Goal: Transaction & Acquisition: Purchase product/service

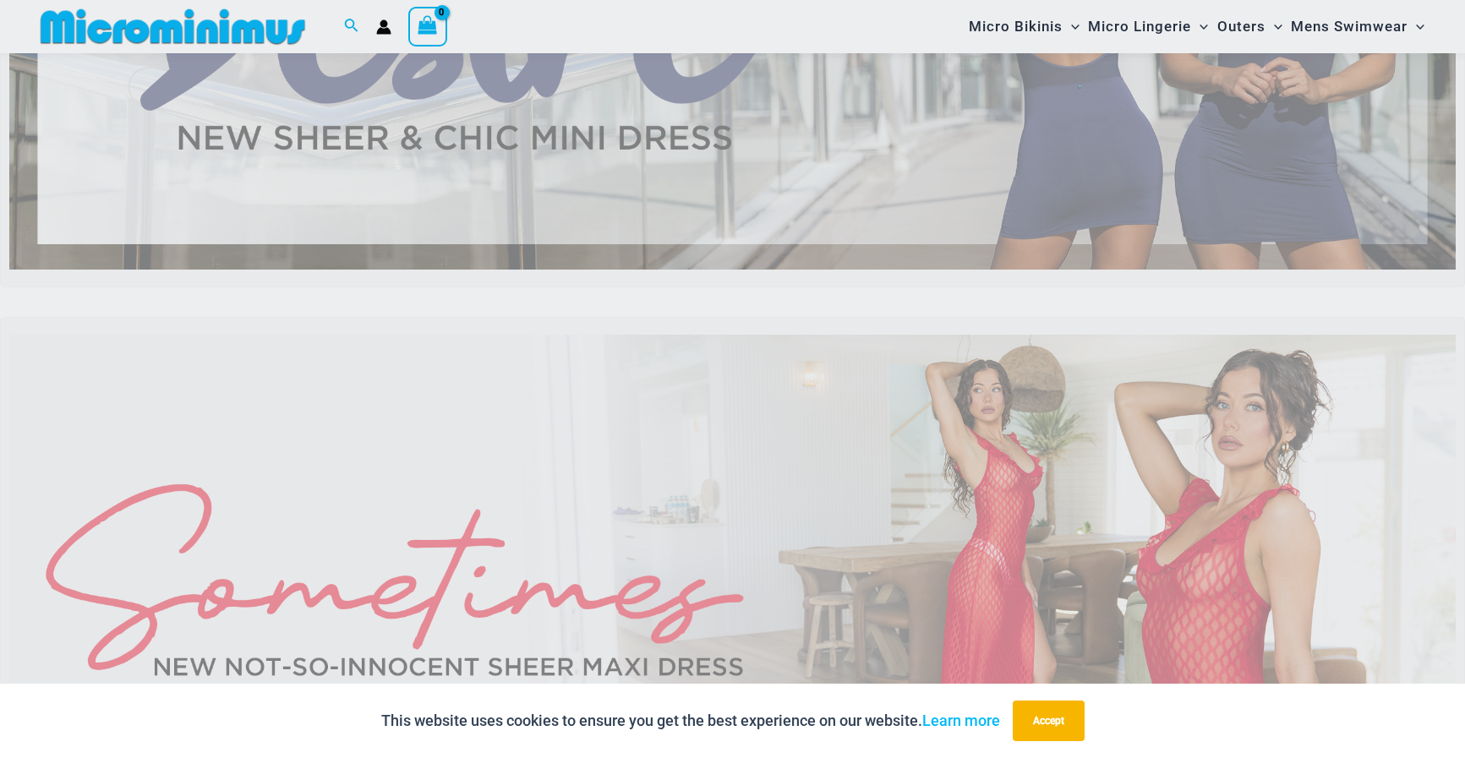
scroll to position [407, 0]
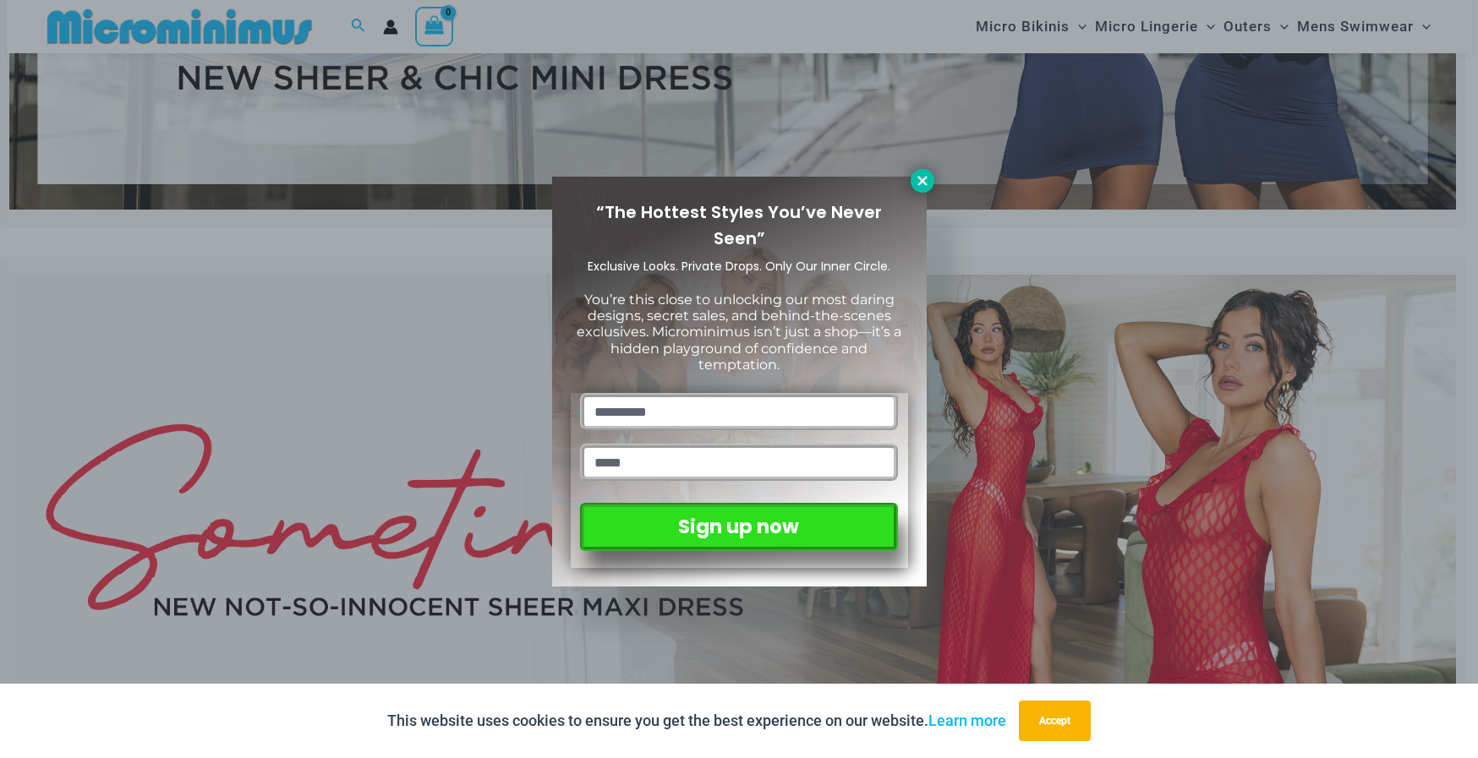
click at [921, 178] on icon at bounding box center [922, 180] width 15 height 15
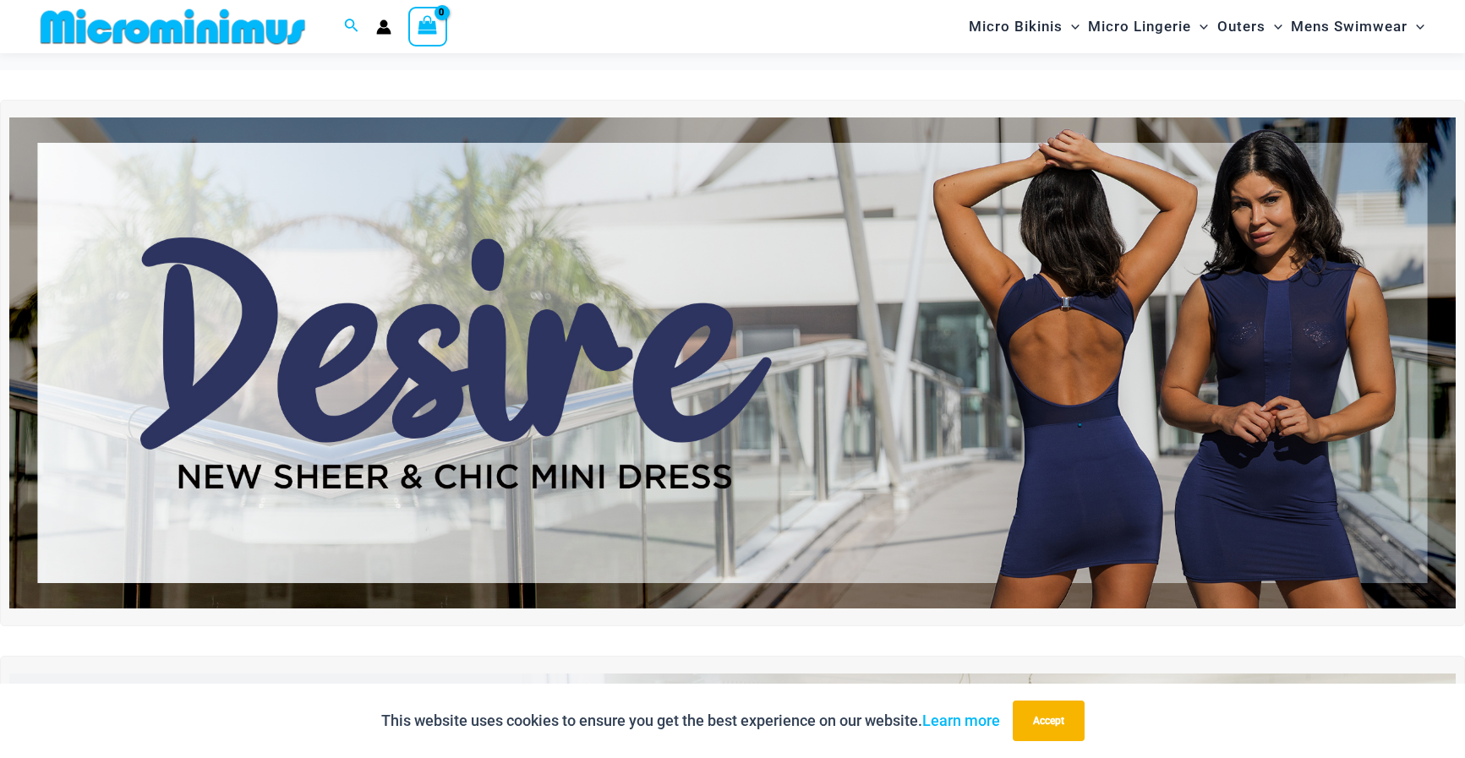
scroll to position [0, 0]
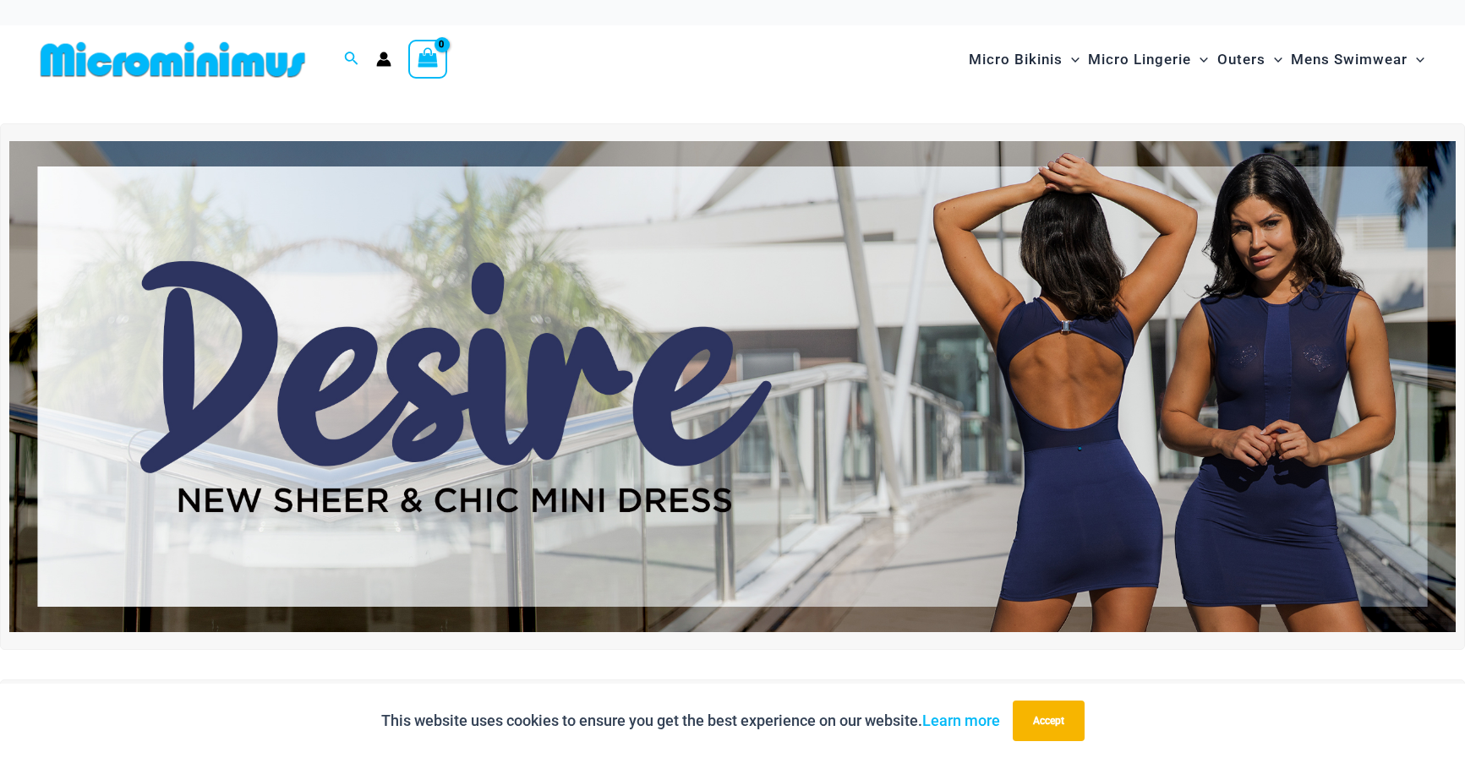
click at [594, 404] on img at bounding box center [732, 386] width 1446 height 491
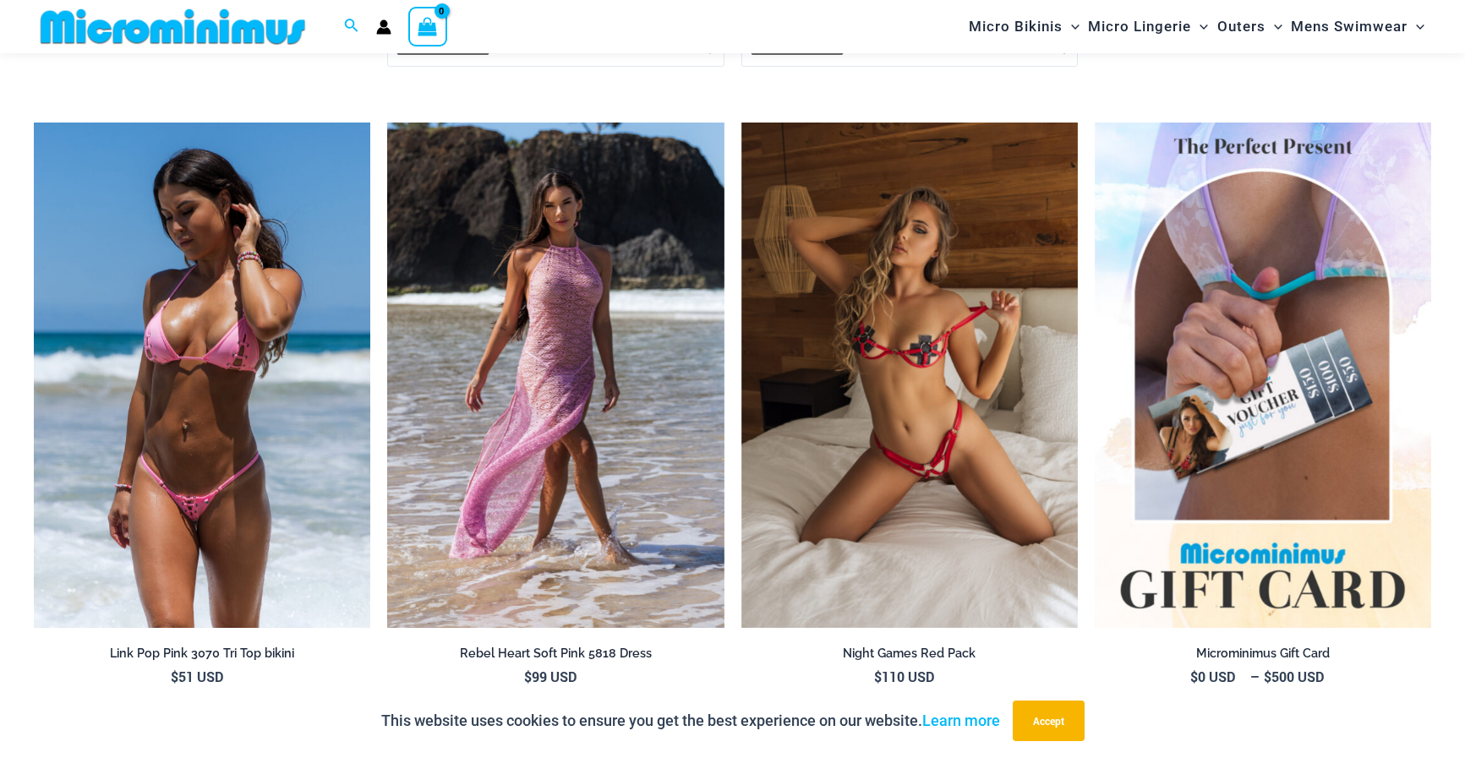
scroll to position [3549, 0]
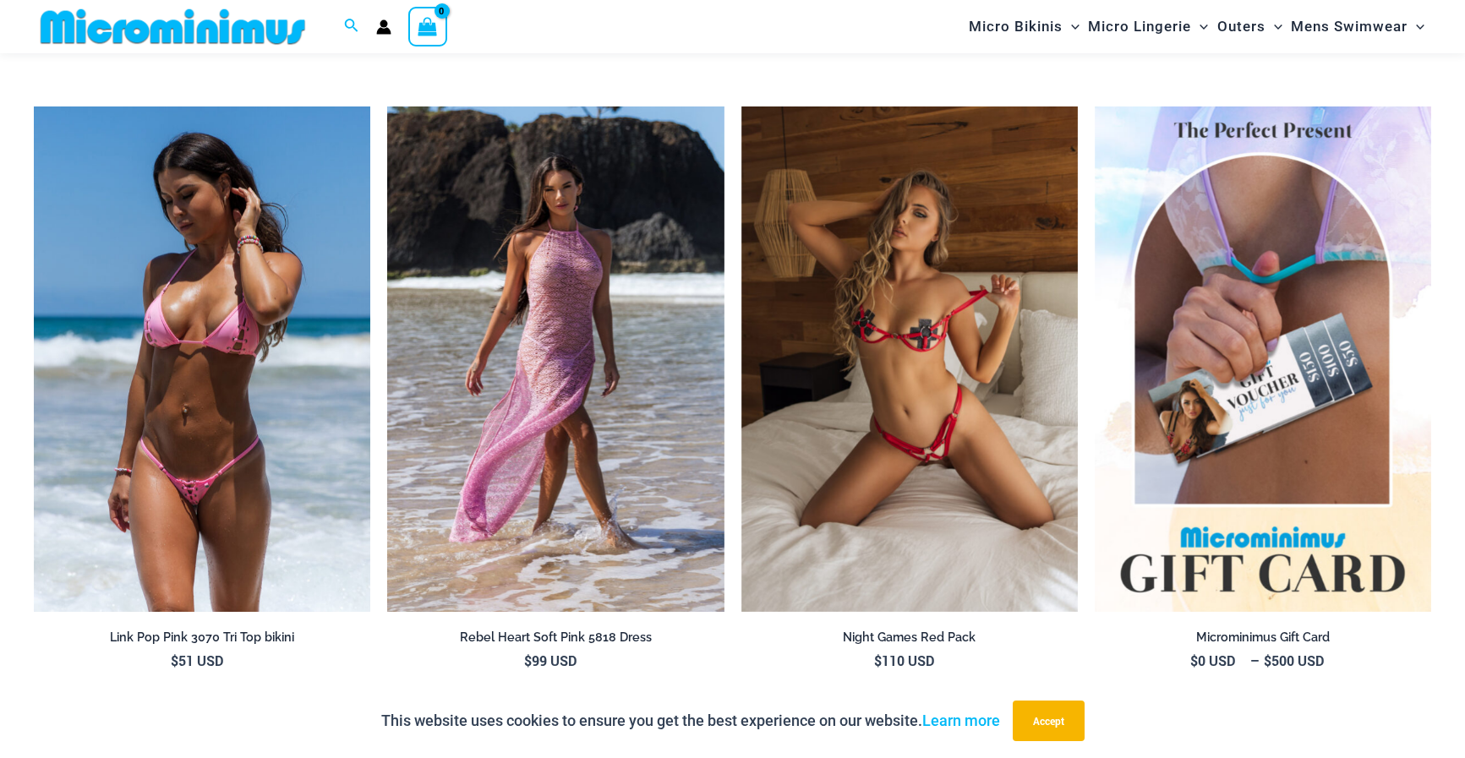
click at [248, 300] on img at bounding box center [202, 359] width 336 height 505
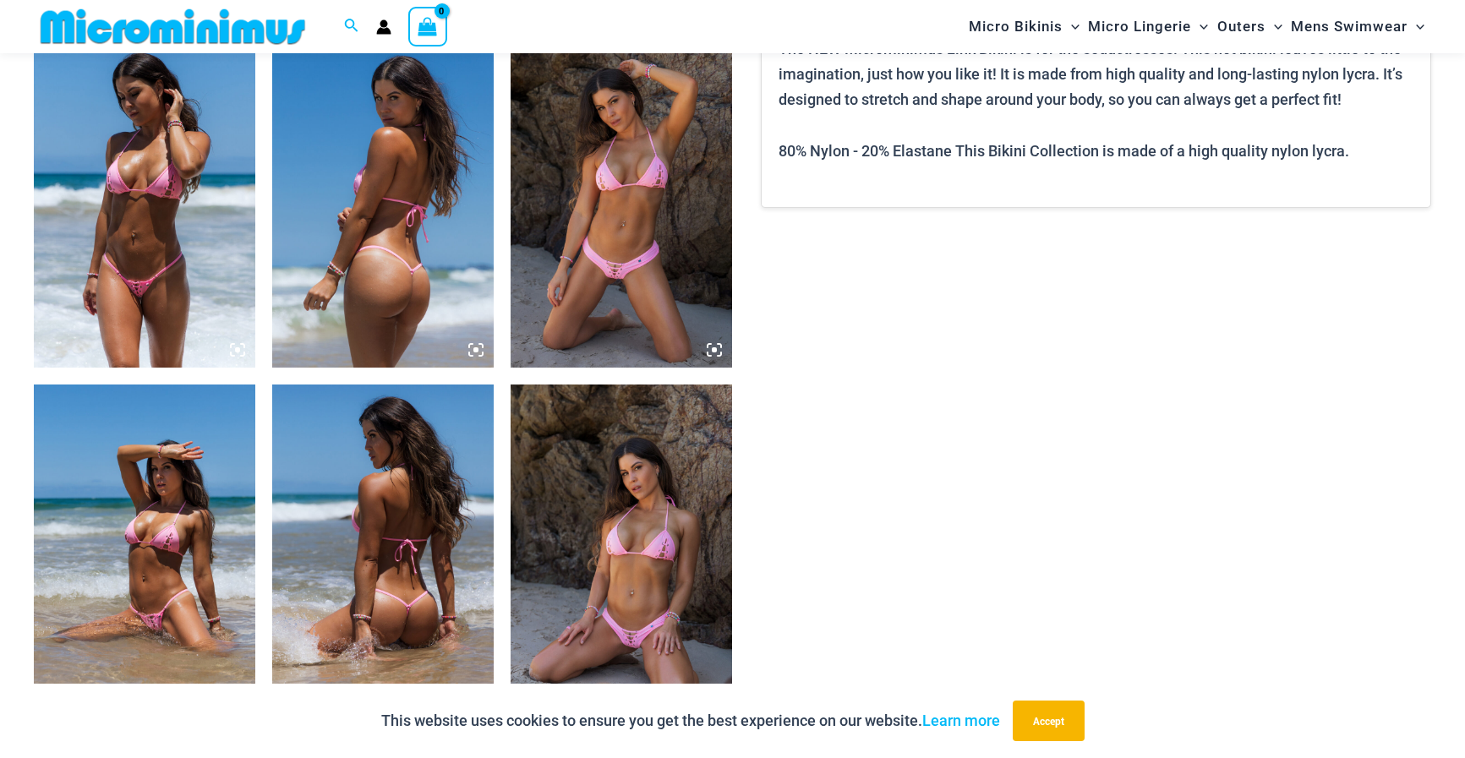
click at [195, 145] on img at bounding box center [144, 202] width 221 height 332
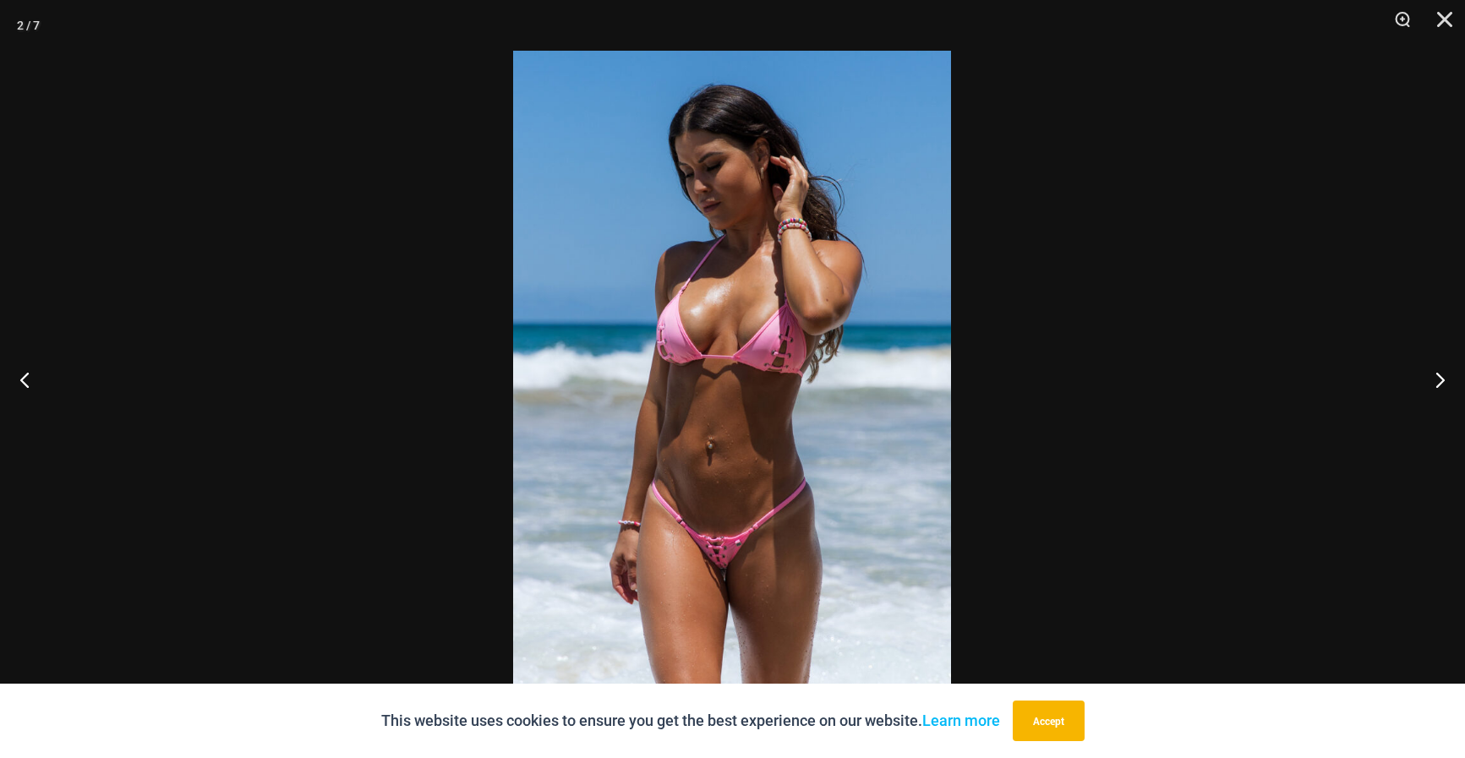
click at [752, 427] on img at bounding box center [732, 379] width 438 height 657
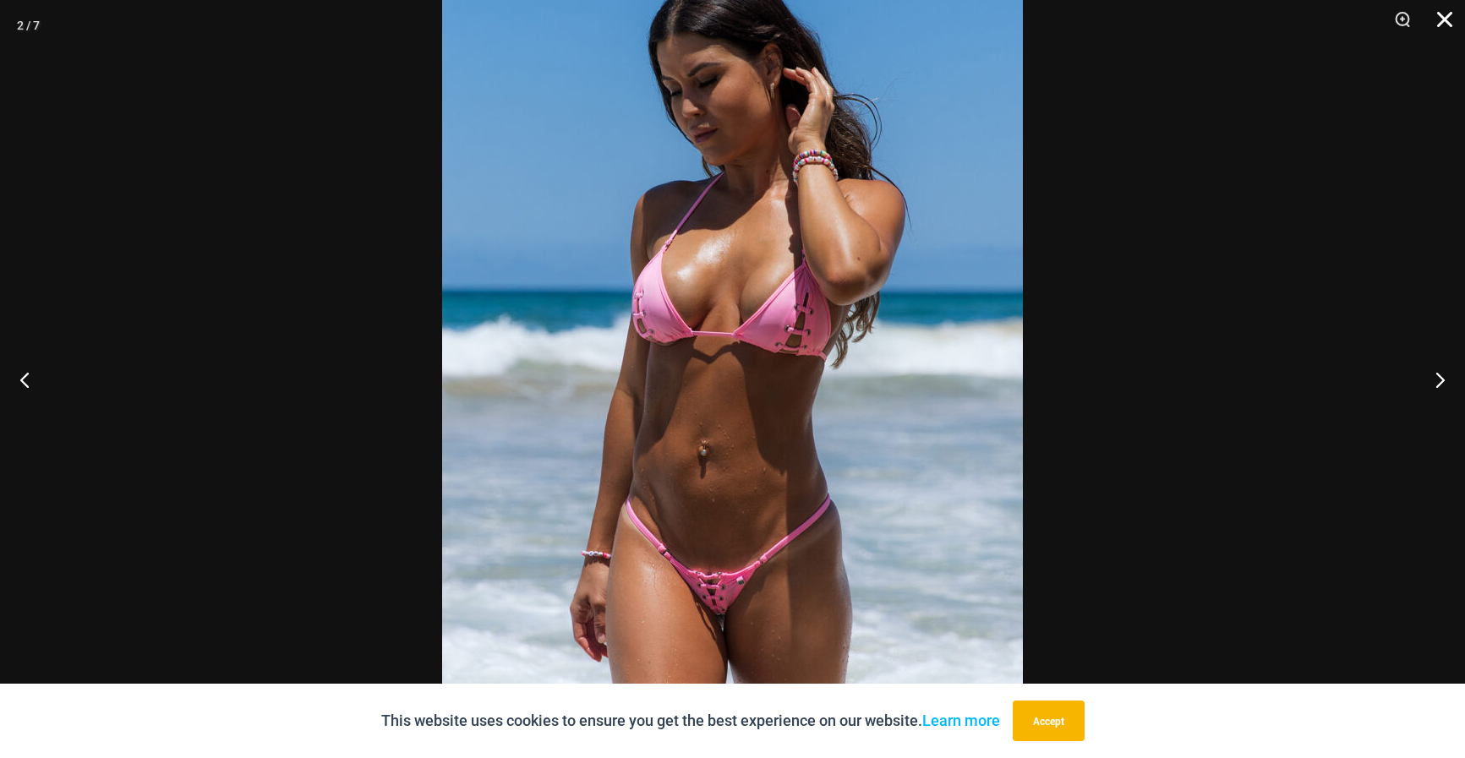
click at [1449, 19] on button "Close" at bounding box center [1439, 25] width 42 height 51
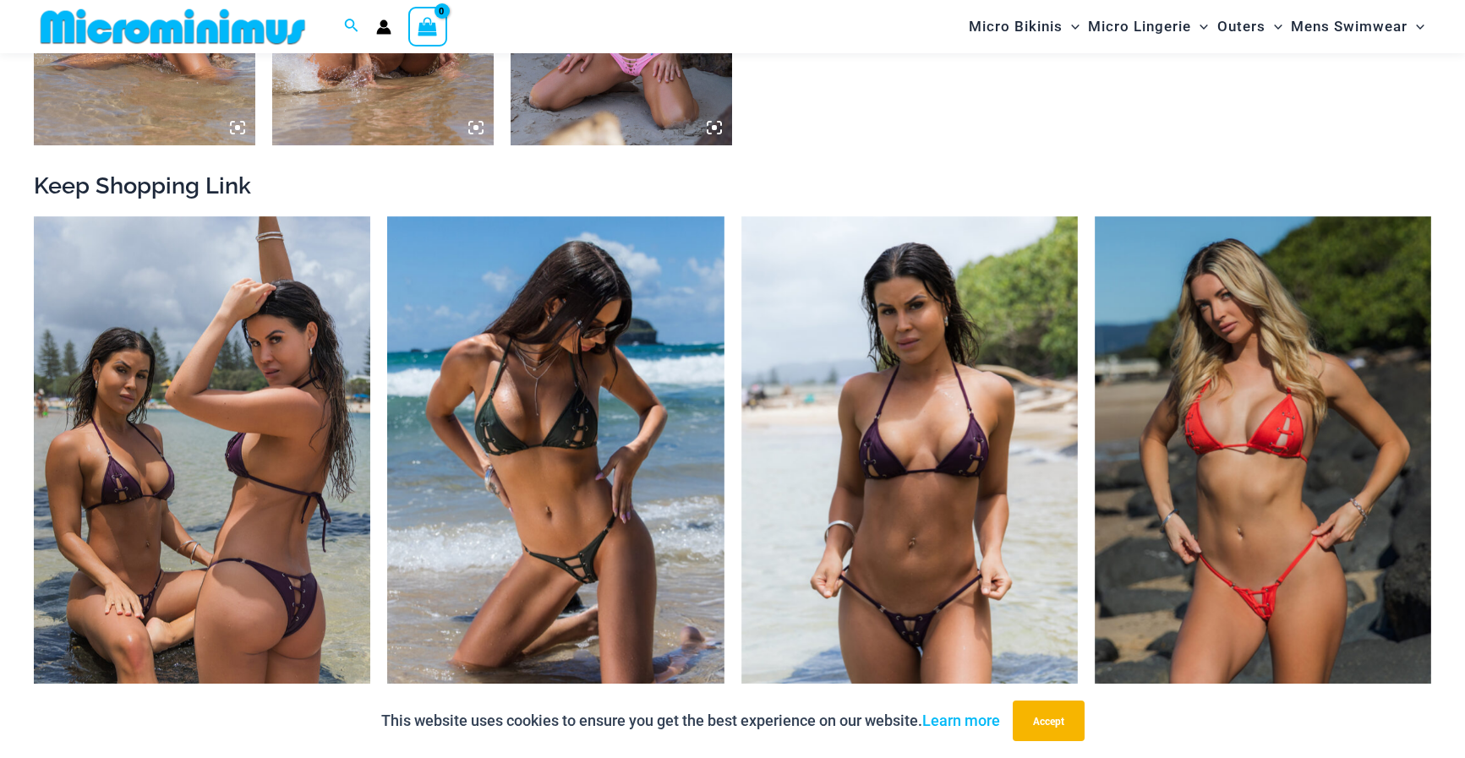
scroll to position [1775, 0]
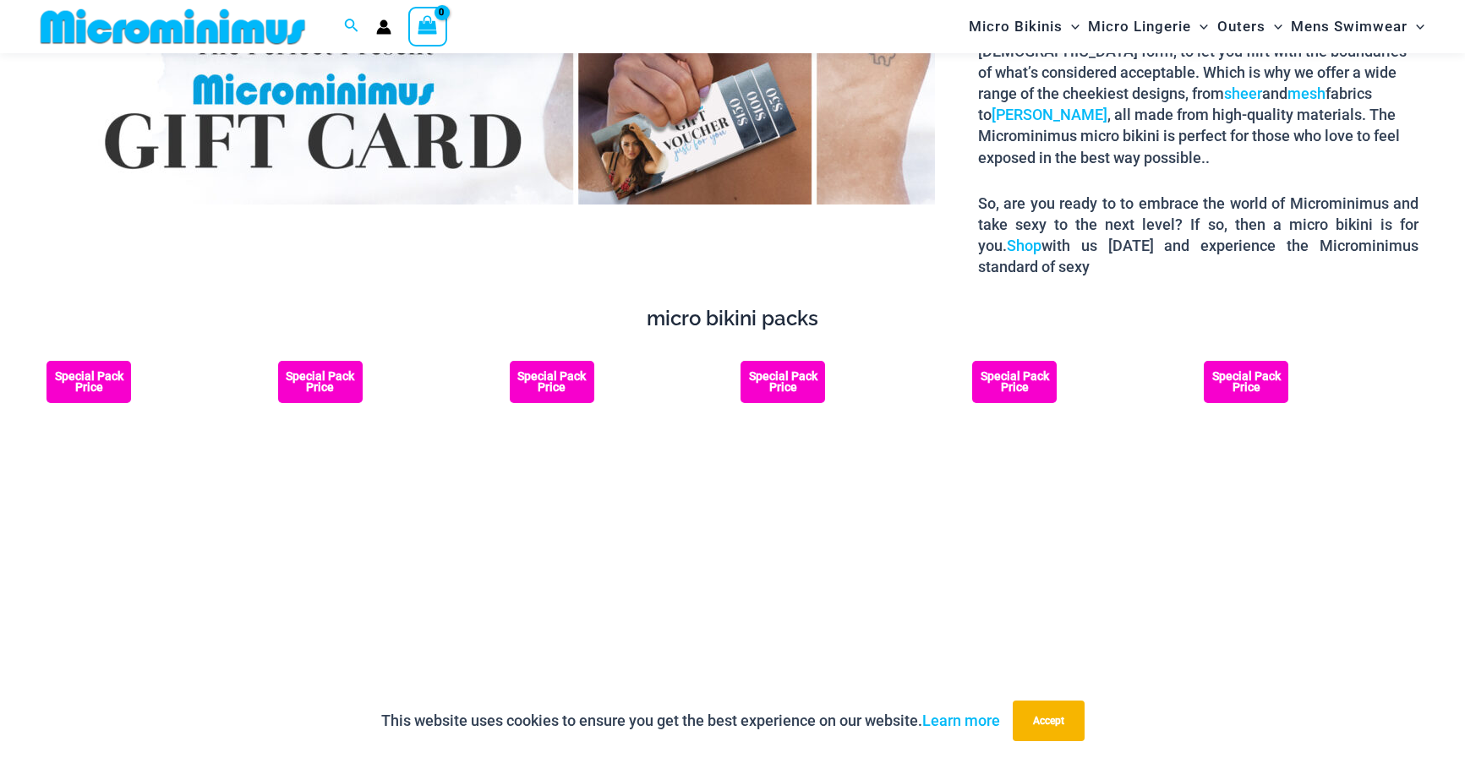
scroll to position [2944, 0]
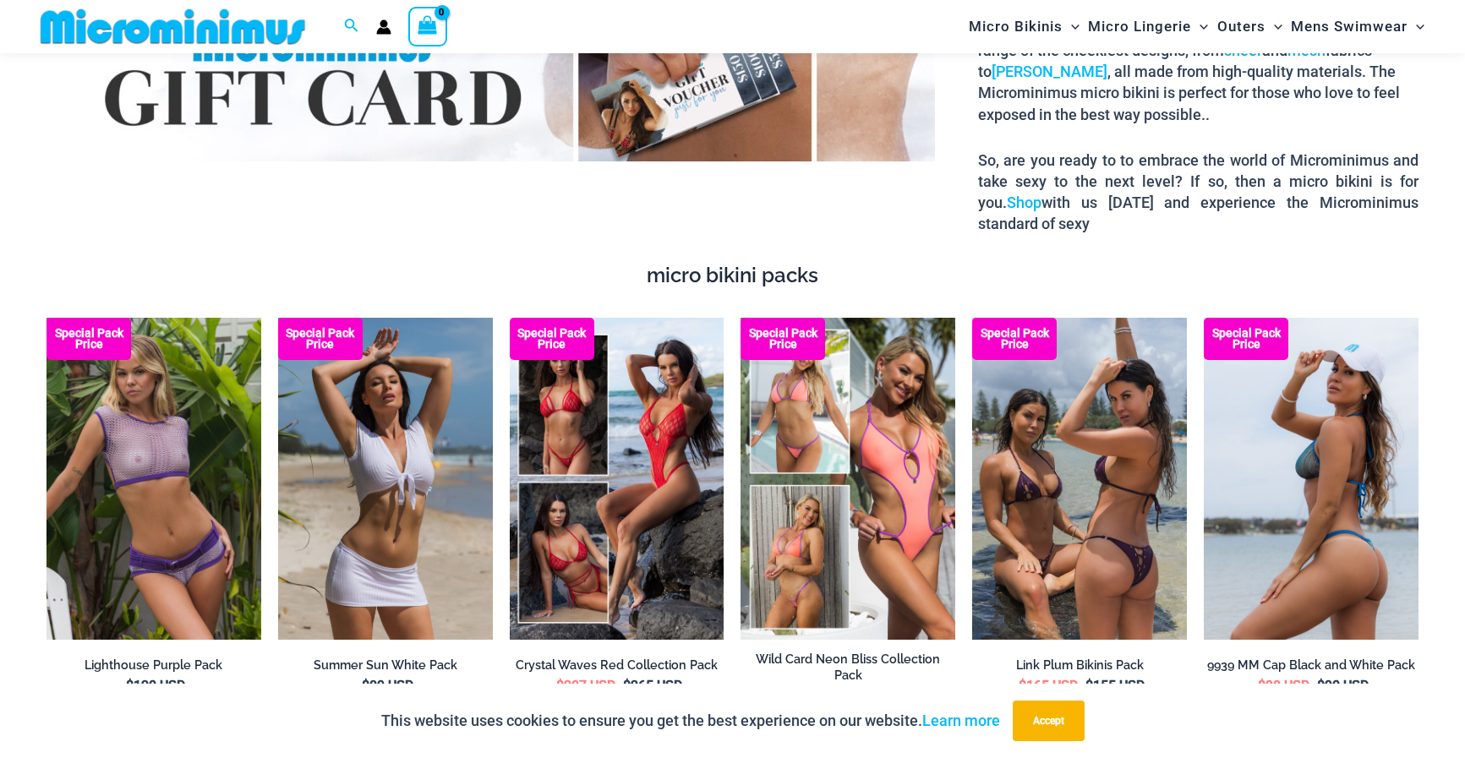
click at [1287, 449] on img at bounding box center [1311, 479] width 215 height 322
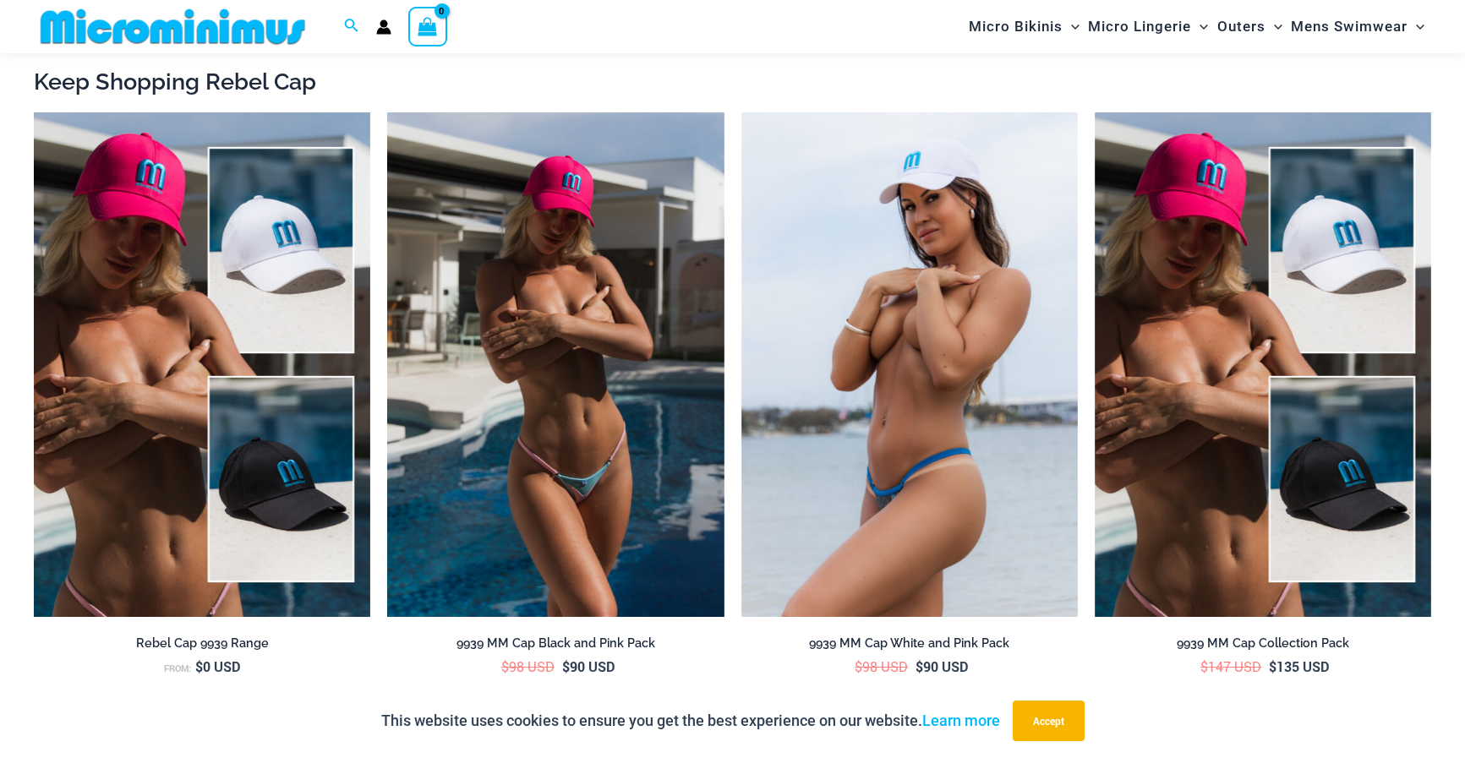
scroll to position [2101, 0]
